Goal: Transaction & Acquisition: Purchase product/service

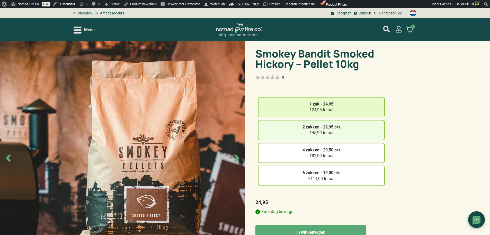
click at [291, 128] on div "2 zakken - 22,95 p/s €45,90 totaal" at bounding box center [321, 130] width 127 height 20
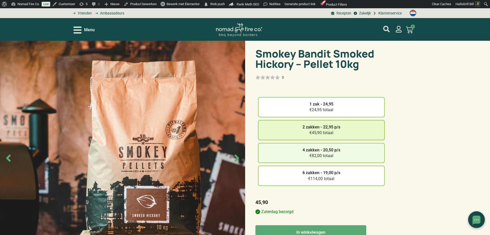
click at [293, 155] on div "4 zakken - 20,50 p/s €82,00 totaal" at bounding box center [321, 153] width 127 height 20
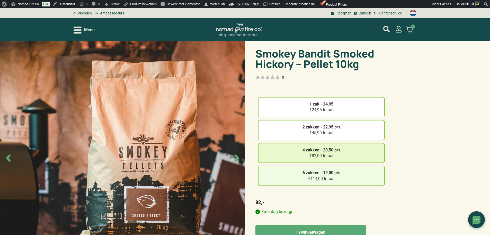
click at [299, 178] on div "6 zakken - 19,00 p/s €114,00 totaal" at bounding box center [321, 175] width 127 height 20
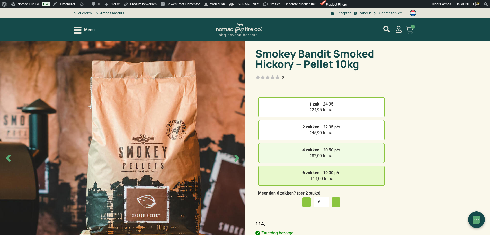
click at [299, 151] on div "4 zakken - 20,50 p/s €82,00 totaal" at bounding box center [321, 153] width 127 height 20
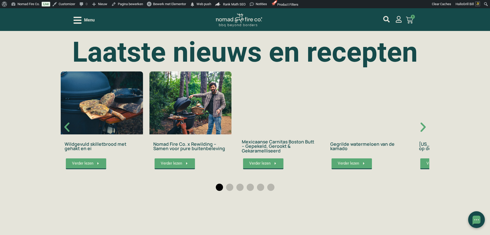
scroll to position [901, 0]
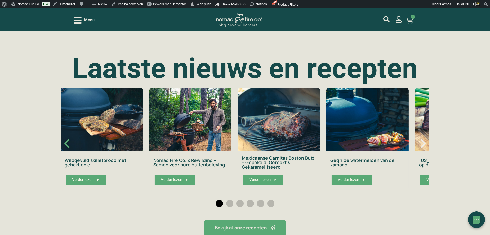
click at [424, 143] on icon "Volgende slide" at bounding box center [423, 142] width 5 height 9
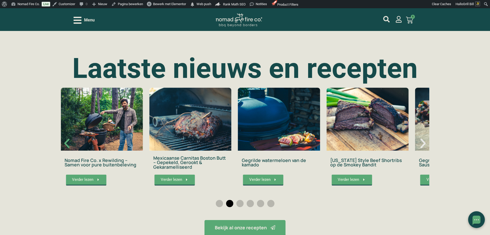
click at [424, 143] on icon "Volgende slide" at bounding box center [423, 142] width 5 height 9
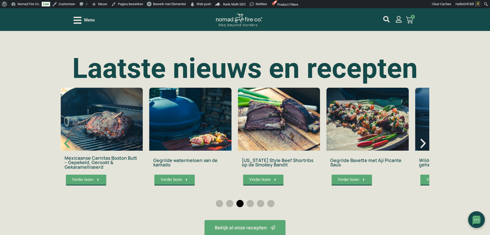
click at [424, 143] on icon "Volgende slide" at bounding box center [423, 142] width 5 height 9
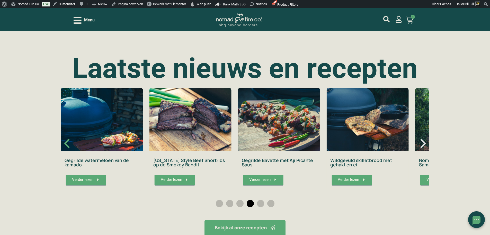
click at [424, 143] on icon "Volgende slide" at bounding box center [423, 142] width 5 height 9
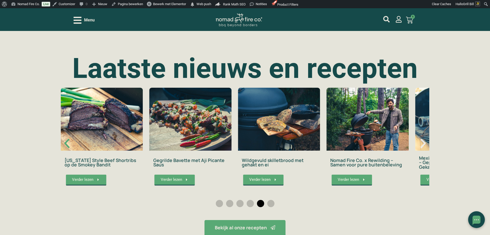
click at [424, 143] on icon "Volgende slide" at bounding box center [423, 142] width 5 height 9
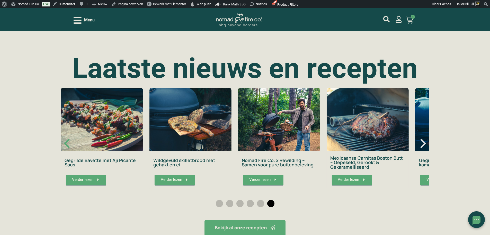
click at [424, 143] on icon "Volgende slide" at bounding box center [423, 142] width 5 height 9
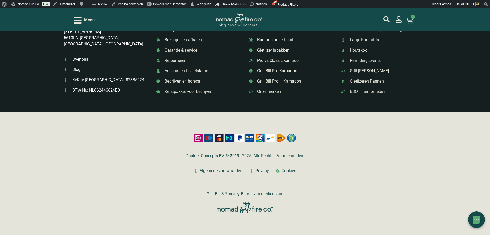
scroll to position [1541, 0]
click at [409, 20] on icon at bounding box center [409, 20] width 7 height 7
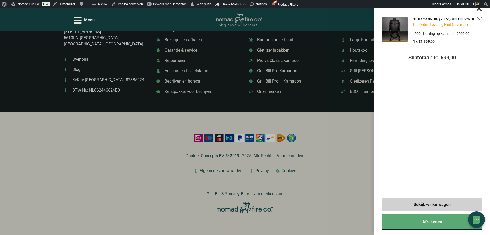
click at [359, 143] on div "XL Kamado BBQ 23.5", Grill Bill Pro III Pre Order: Levering Eind November Kies …" at bounding box center [245, 117] width 490 height 235
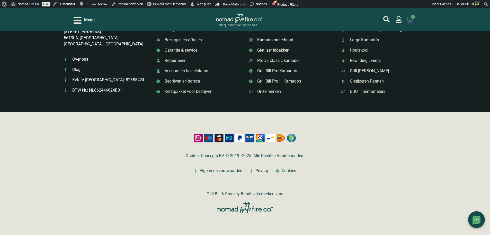
click at [409, 20] on icon at bounding box center [409, 19] width 7 height 7
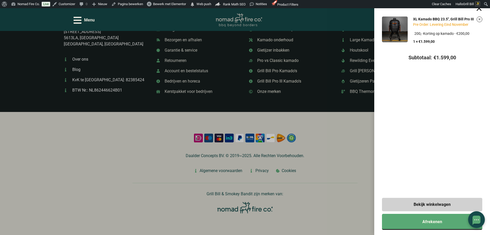
click at [350, 167] on div "XL Kamado BBQ 23.5", Grill Bill Pro III Pre Order: Levering Eind November Kies …" at bounding box center [245, 117] width 490 height 235
